Goal: Use online tool/utility: Utilize a website feature to perform a specific function

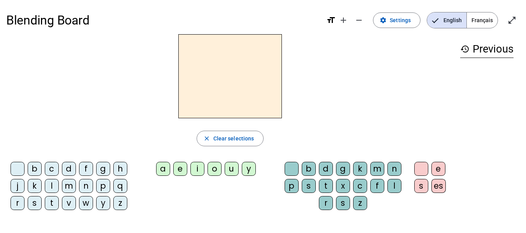
click at [68, 185] on div "m" at bounding box center [69, 186] width 14 height 14
click at [158, 168] on div "a" at bounding box center [163, 169] width 14 height 14
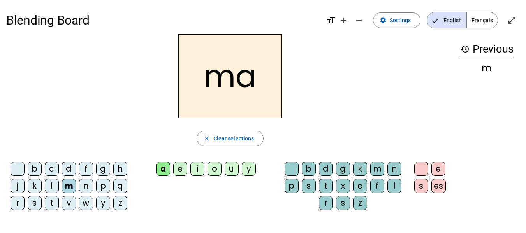
click at [49, 205] on div "t" at bounding box center [52, 203] width 14 height 14
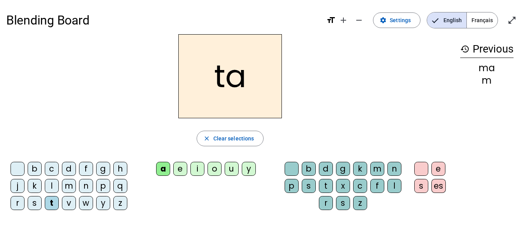
click at [56, 186] on div "l" at bounding box center [52, 186] width 14 height 14
click at [180, 173] on div "e" at bounding box center [180, 169] width 14 height 14
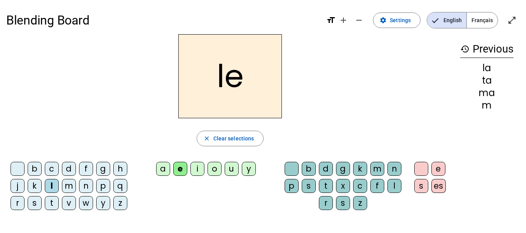
click at [229, 172] on div "u" at bounding box center [232, 169] width 14 height 14
click at [57, 199] on div "t" at bounding box center [52, 203] width 14 height 14
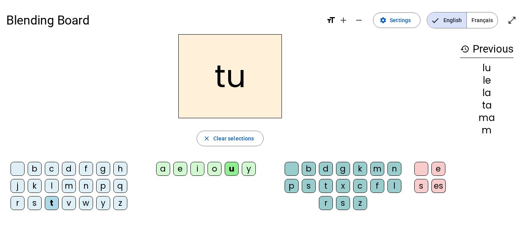
click at [69, 170] on div "d" at bounding box center [69, 169] width 14 height 14
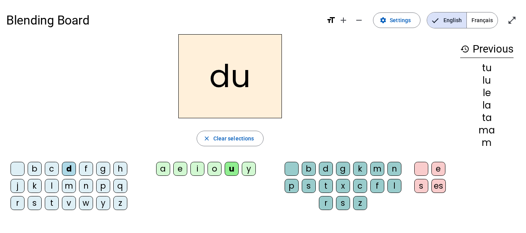
click at [180, 174] on div "e" at bounding box center [180, 169] width 14 height 14
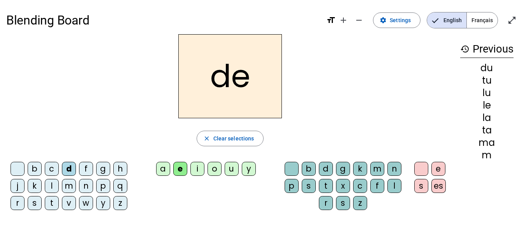
click at [69, 189] on div "m" at bounding box center [69, 186] width 14 height 14
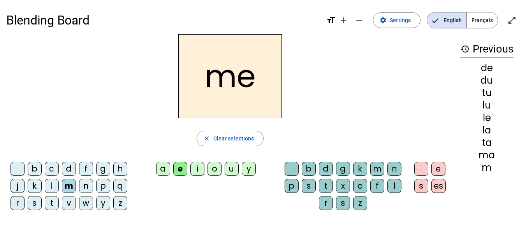
click at [22, 187] on div "j" at bounding box center [18, 186] width 14 height 14
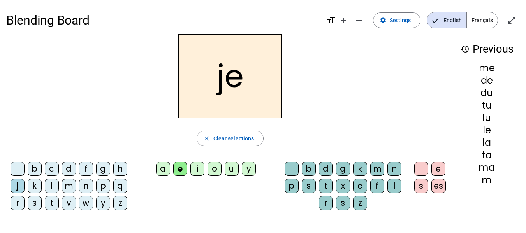
click at [225, 164] on div "u" at bounding box center [232, 169] width 14 height 14
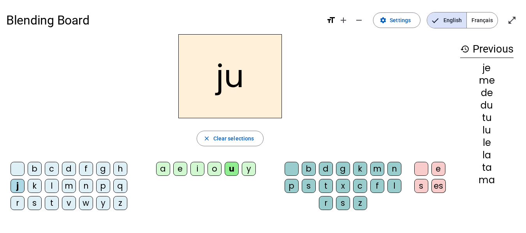
click at [74, 201] on div "v" at bounding box center [69, 203] width 14 height 14
